Goal: Check status

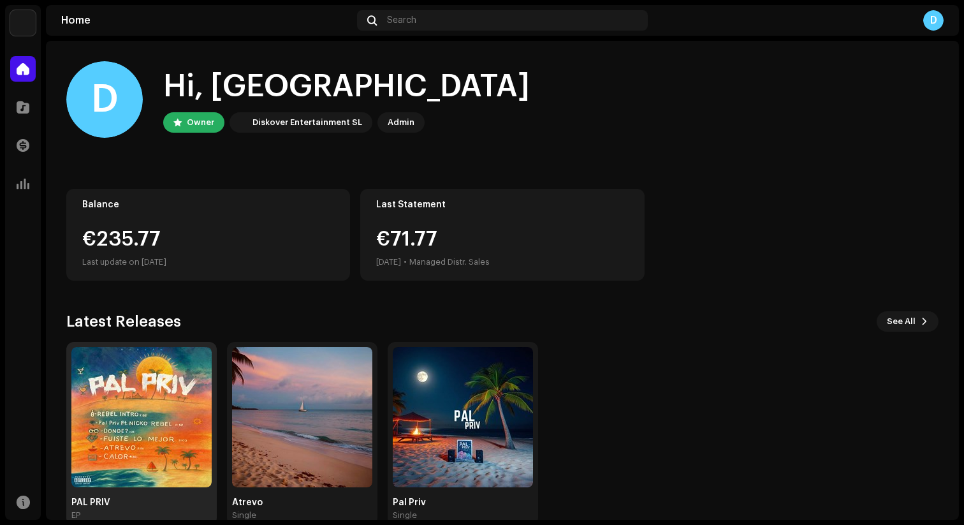
click at [110, 407] on img at bounding box center [141, 417] width 140 height 140
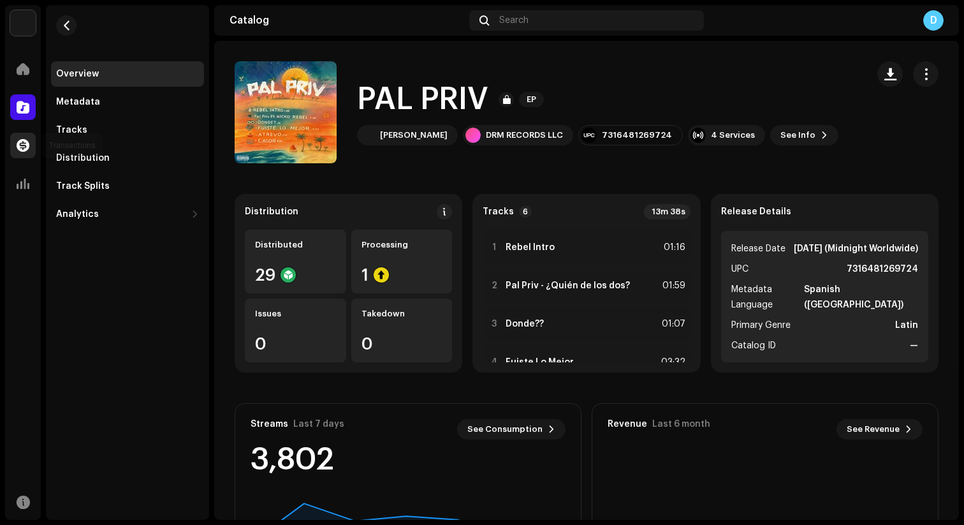
click at [32, 134] on div at bounding box center [22, 145] width 25 height 25
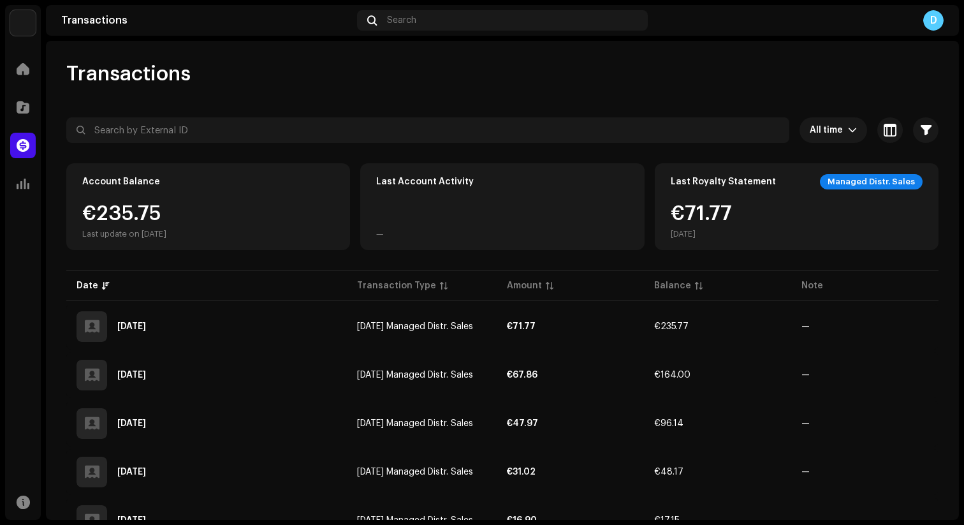
click at [445, 60] on div "Transactions All time Selected 0 Select all Options Filters Types Statements Pa…" at bounding box center [502, 280] width 913 height 479
click at [11, 175] on div at bounding box center [22, 183] width 25 height 25
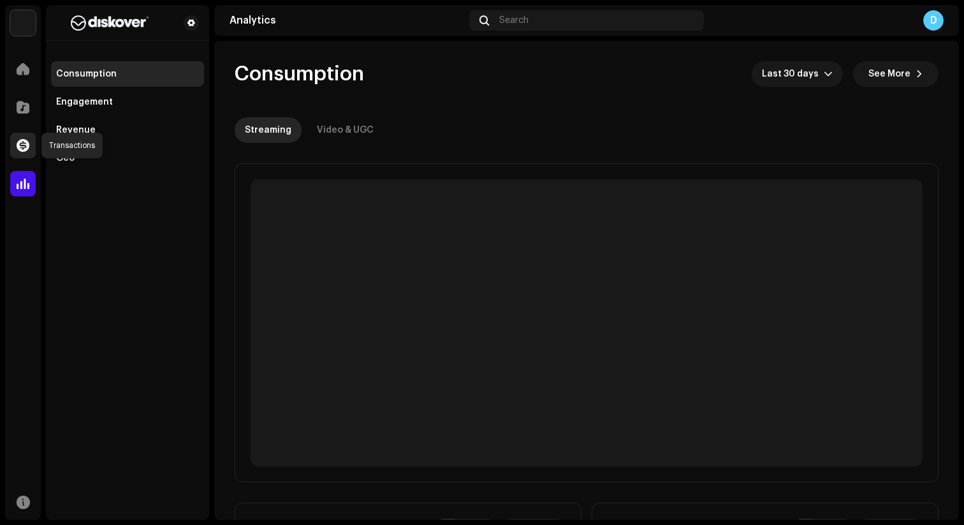
click at [24, 143] on span at bounding box center [23, 145] width 13 height 10
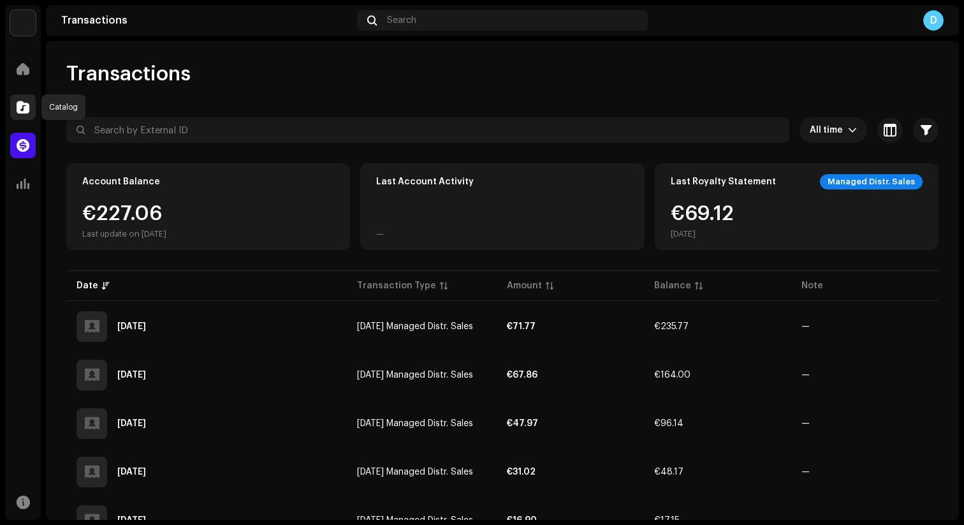
click at [24, 109] on span at bounding box center [23, 107] width 13 height 10
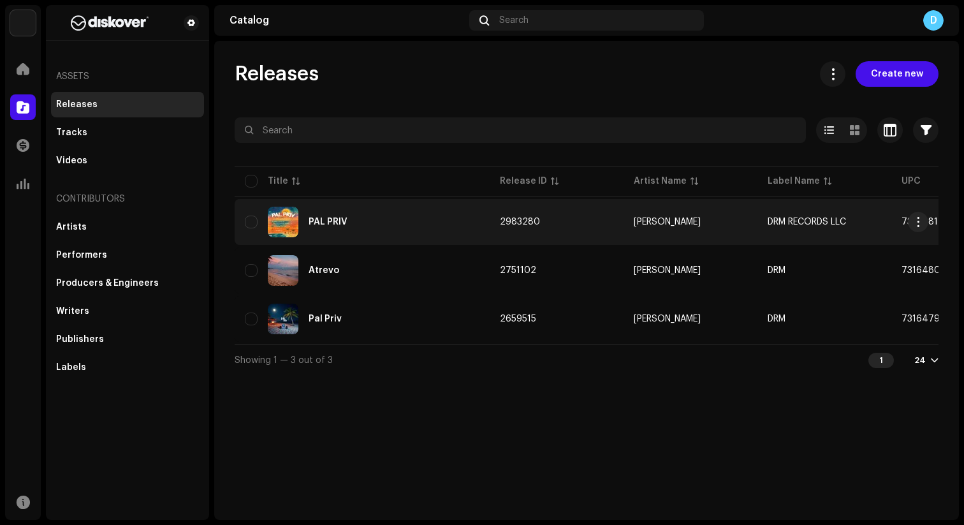
click at [520, 226] on td "2983280" at bounding box center [557, 222] width 134 height 46
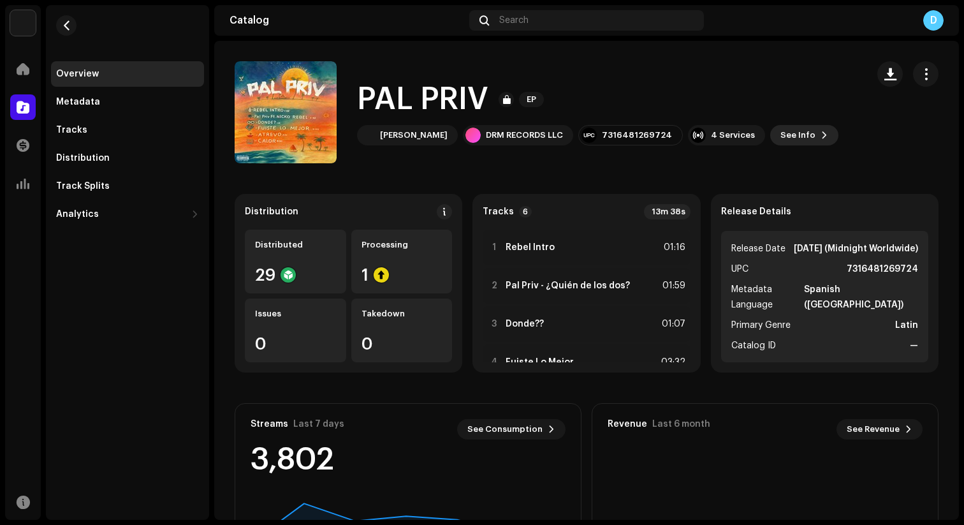
click at [780, 133] on span "See Info" at bounding box center [797, 134] width 35 height 25
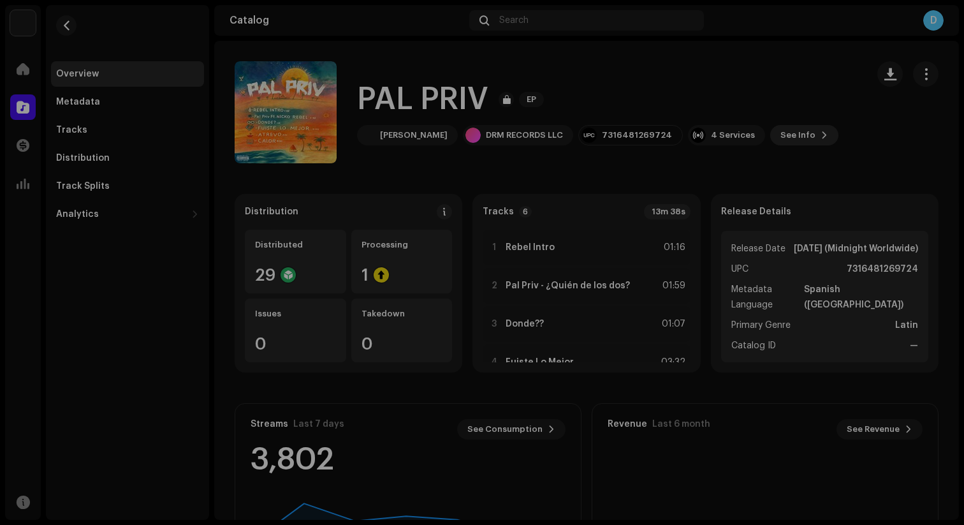
click at [761, 133] on div "PAL PRIV 2983280 Metadata Distribution Metadata Language Spanish ([GEOGRAPHIC_D…" at bounding box center [482, 262] width 964 height 525
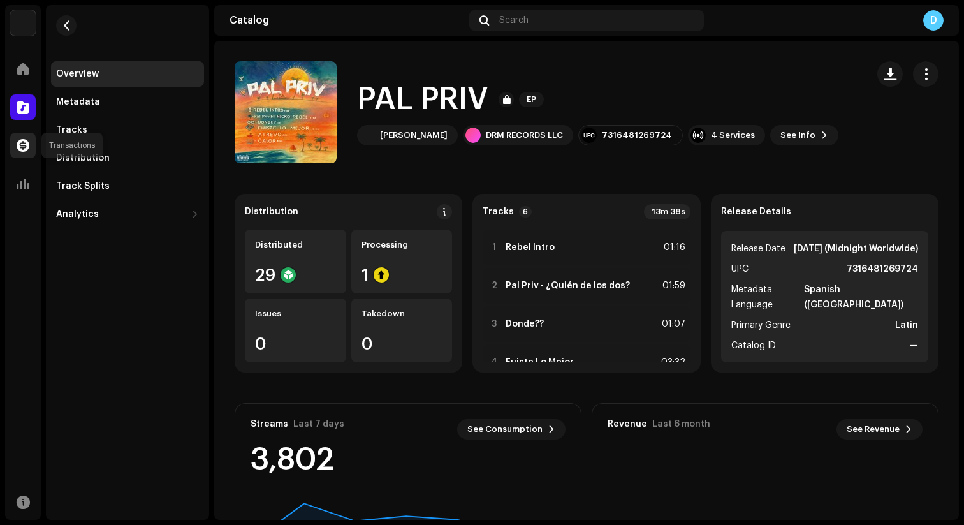
click at [18, 146] on span at bounding box center [23, 145] width 13 height 10
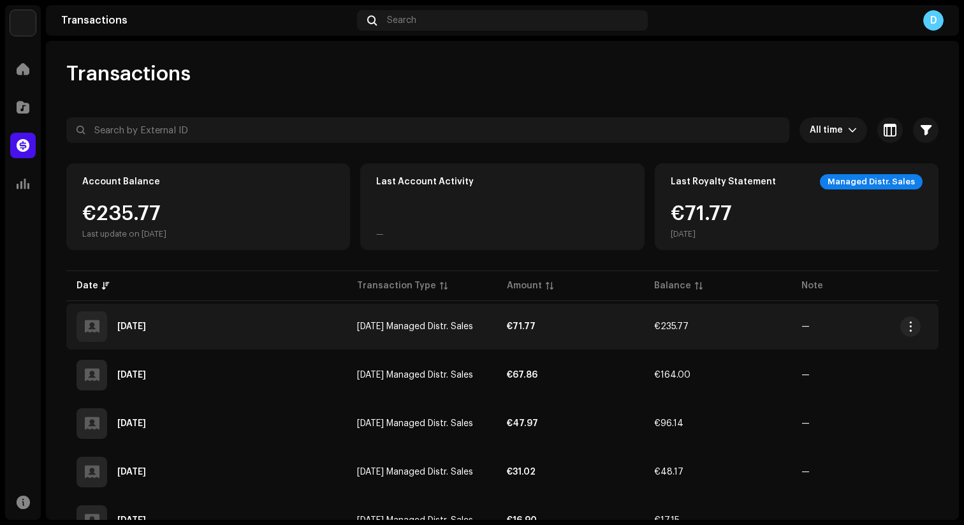
click at [420, 314] on td "[DATE] Managed Distr. Sales" at bounding box center [422, 326] width 150 height 46
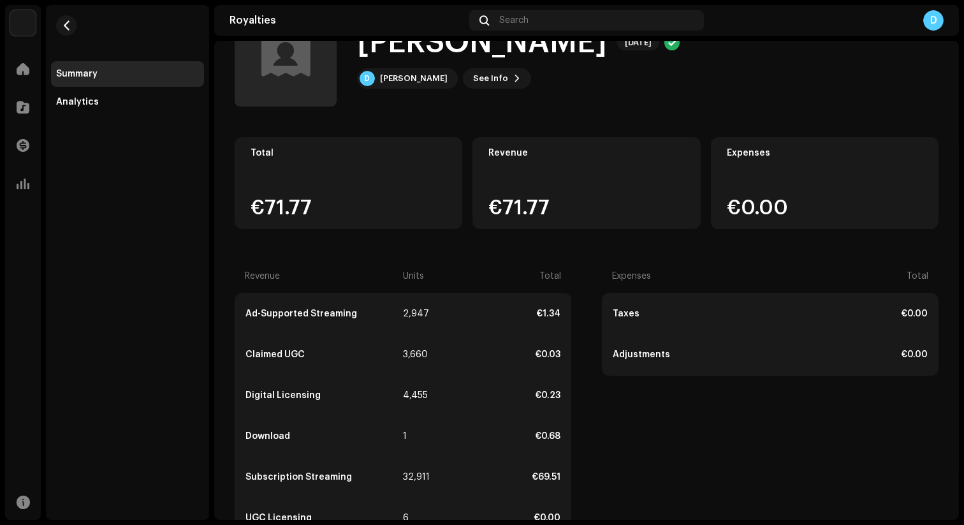
scroll to position [58, 0]
click at [585, 320] on div "Revenue Units Total Ad-Supported Streaming 2,947 €1.34 Claimed UGC 3,660 €0.03 …" at bounding box center [587, 485] width 704 height 455
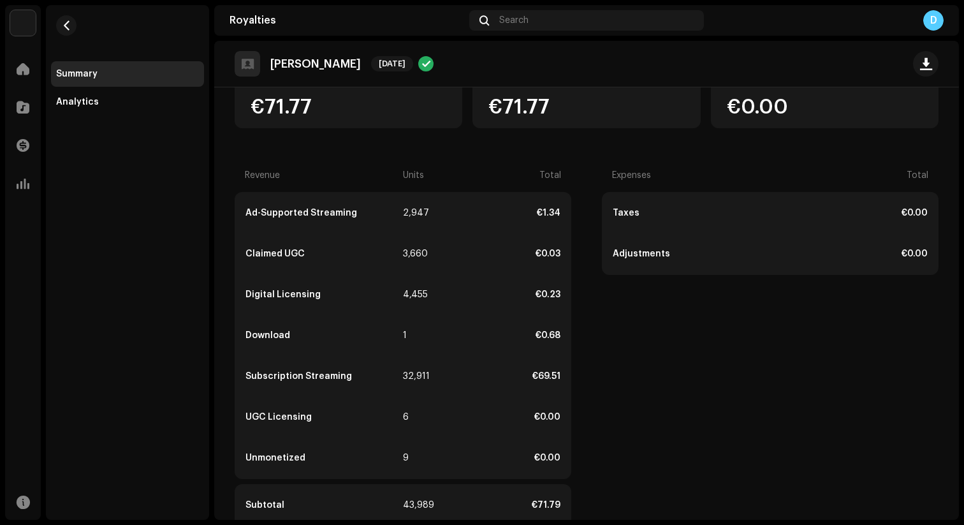
scroll to position [177, 0]
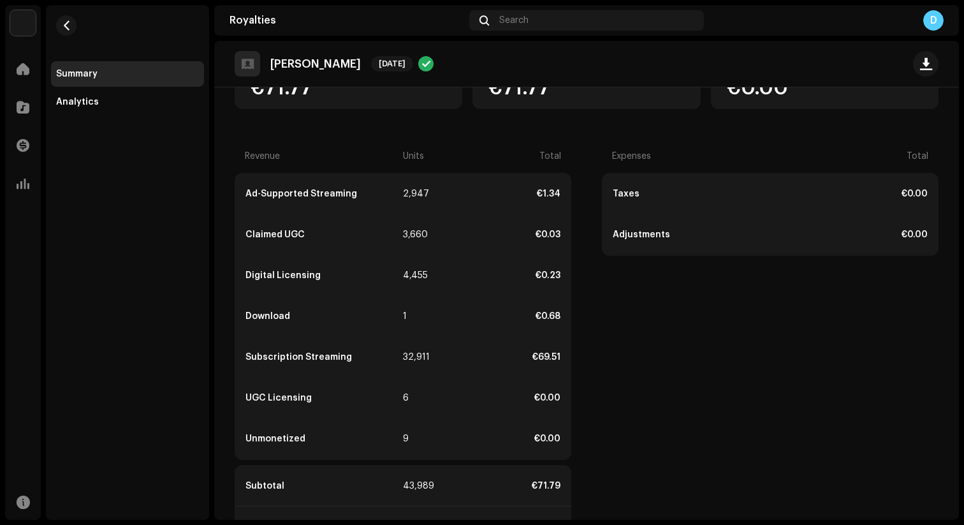
click at [447, 191] on div "€1.34" at bounding box center [499, 194] width 124 height 10
click at [470, 193] on div "€1.34" at bounding box center [499, 194] width 124 height 10
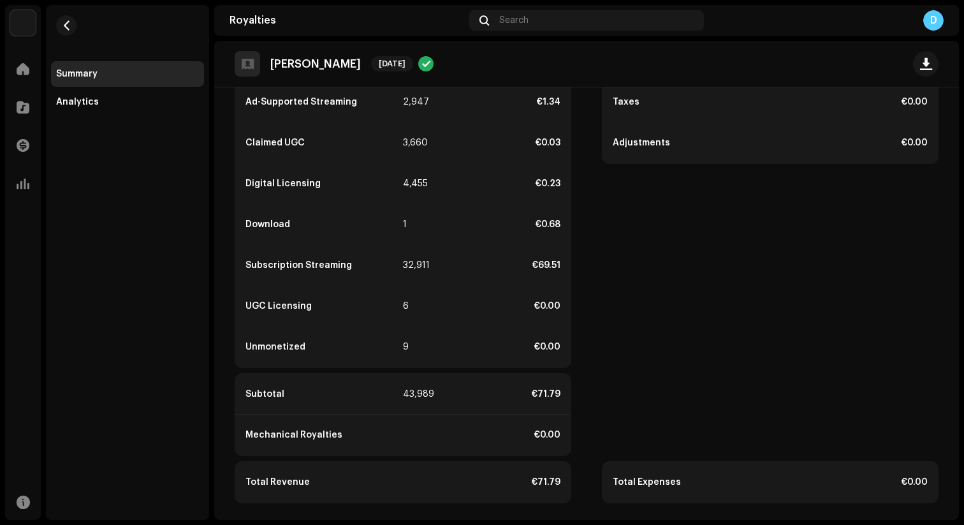
scroll to position [272, 0]
